Goal: Understand site structure: Understand site structure

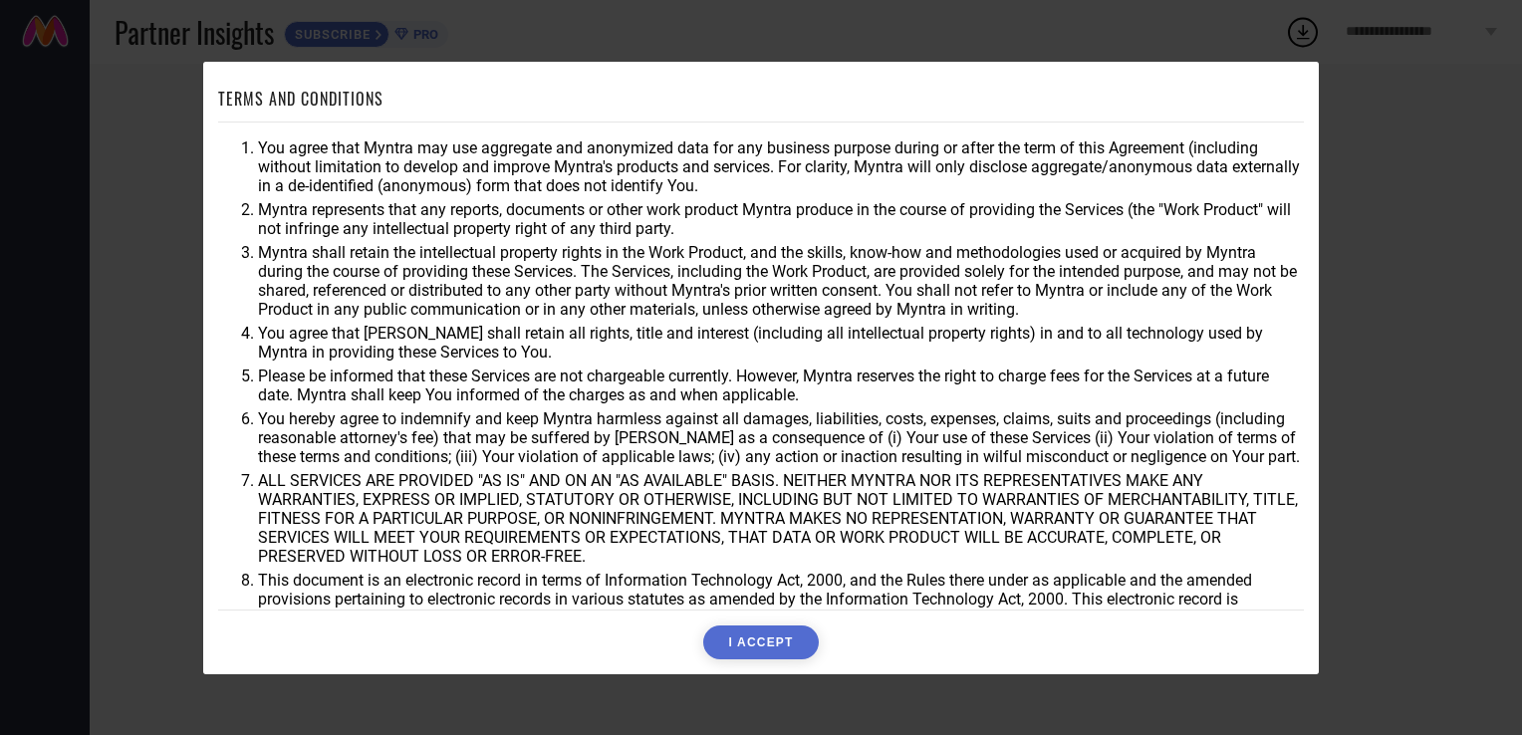
click at [775, 639] on button "I ACCEPT" at bounding box center [760, 643] width 115 height 34
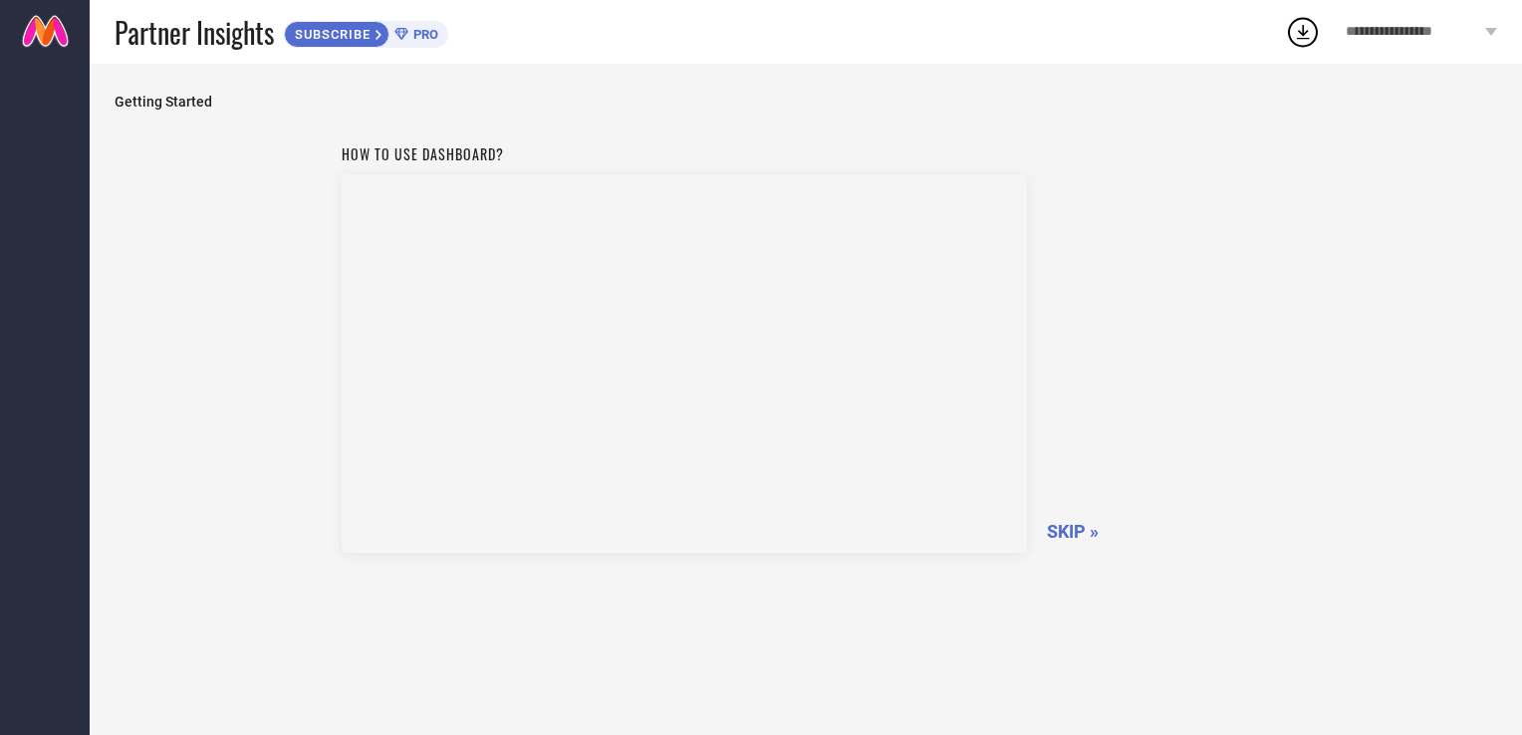
click at [1072, 149] on div "How to use dashboard? SKIP »" at bounding box center [807, 346] width 930 height 422
click at [1298, 25] on icon at bounding box center [1303, 32] width 36 height 36
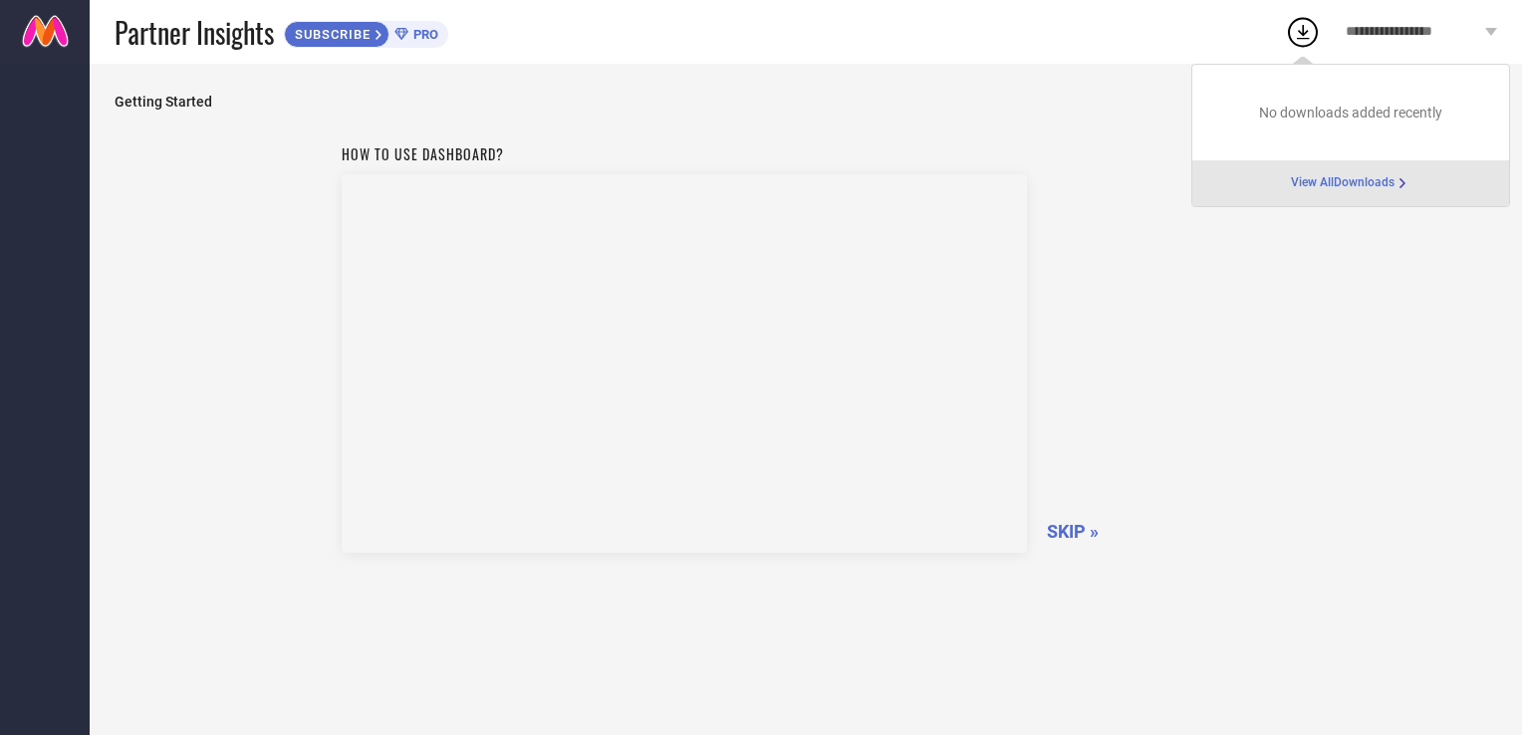
drag, startPoint x: 1119, startPoint y: 90, endPoint x: 1175, endPoint y: 76, distance: 57.5
click at [1126, 89] on div "Getting Started How to use dashboard? SKIP »" at bounding box center [806, 400] width 1433 height 672
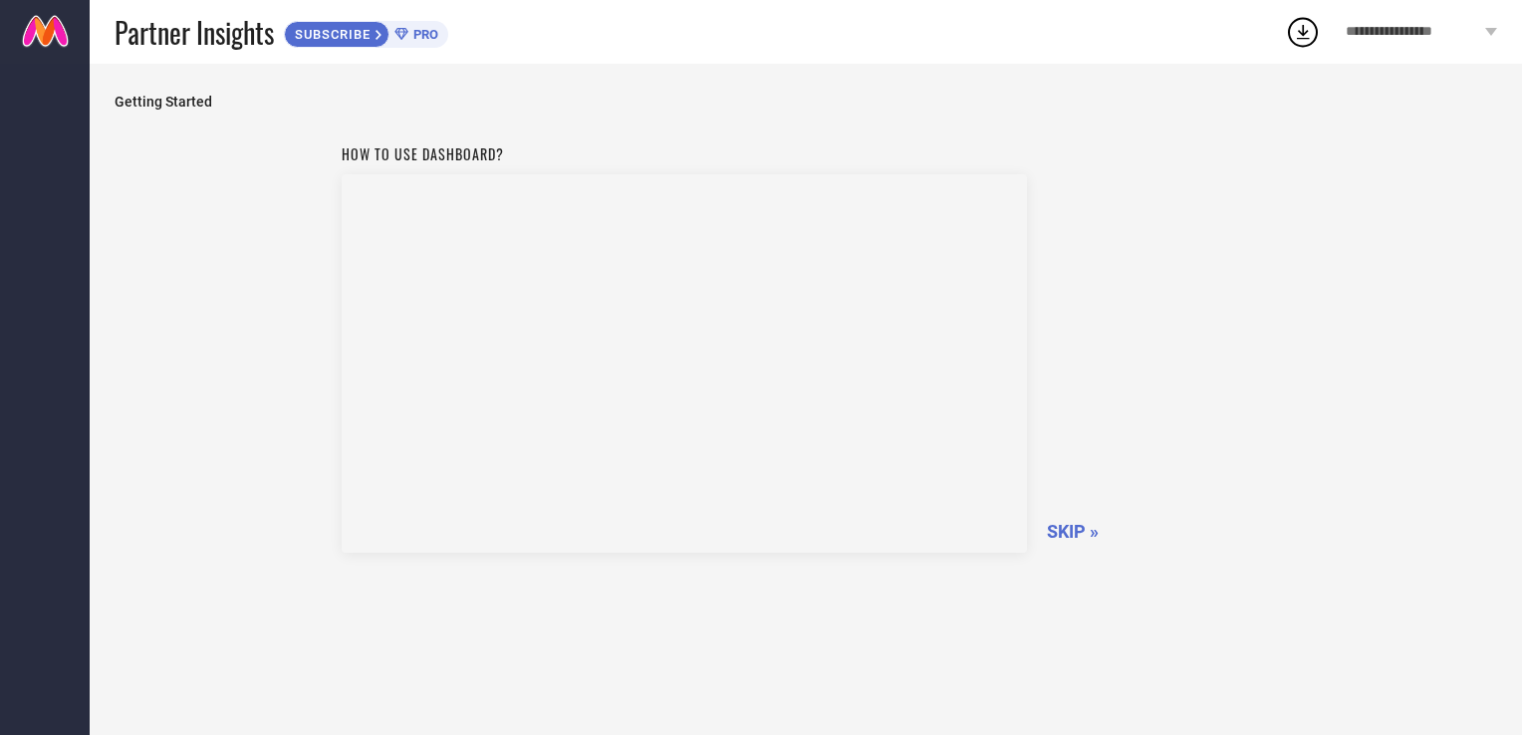
click at [1435, 38] on span "**********" at bounding box center [1413, 32] width 135 height 17
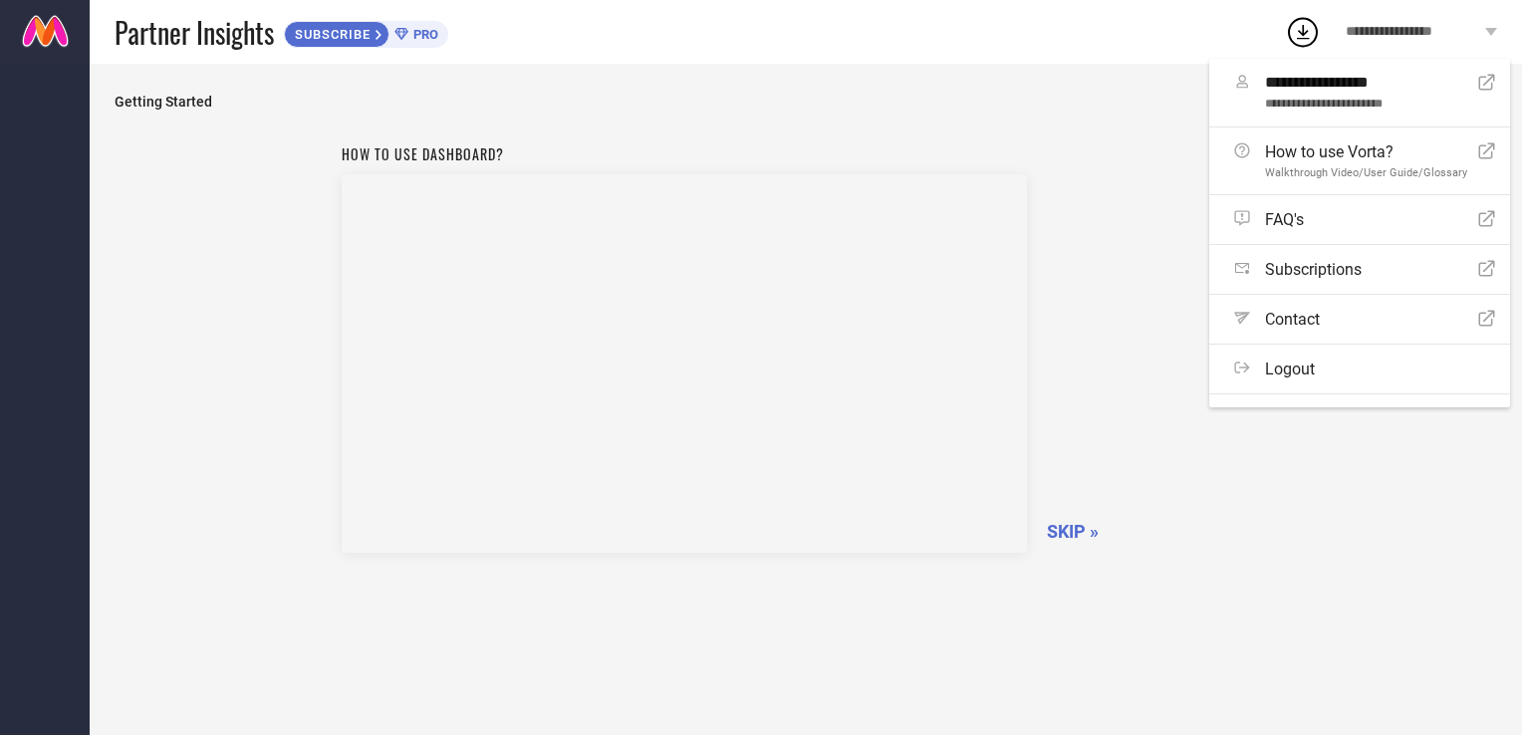
click at [21, 10] on link at bounding box center [45, 32] width 90 height 64
